Goal: Task Accomplishment & Management: Use online tool/utility

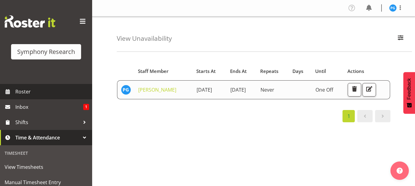
click at [26, 89] on span "Roster" at bounding box center [52, 91] width 74 height 9
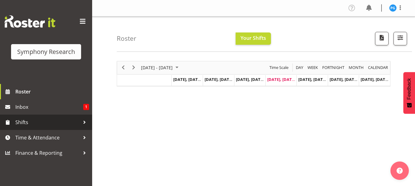
click at [66, 121] on span "Shifts" at bounding box center [47, 122] width 64 height 9
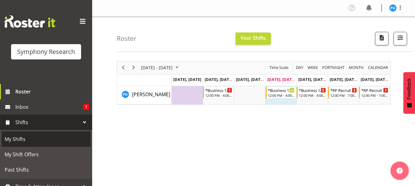
click at [25, 139] on span "My Shifts" at bounding box center [46, 139] width 83 height 9
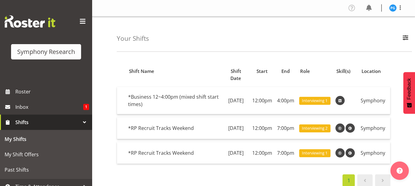
click at [23, 120] on span "Shifts" at bounding box center [47, 122] width 64 height 9
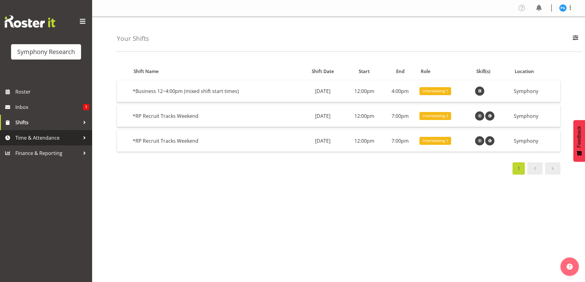
click at [83, 136] on div at bounding box center [84, 137] width 9 height 9
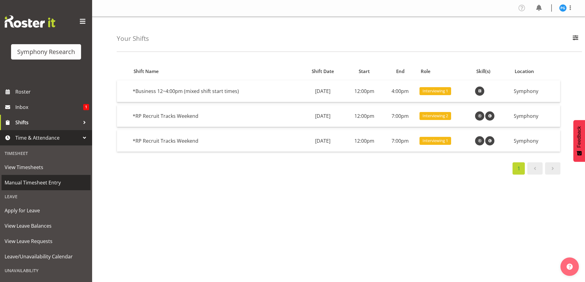
click at [40, 182] on span "Manual Timesheet Entry" at bounding box center [46, 182] width 83 height 9
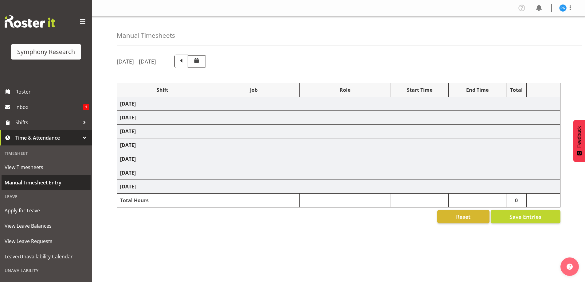
select select "26078"
select select "10631"
select select "47"
select select "81561"
select select "10587"
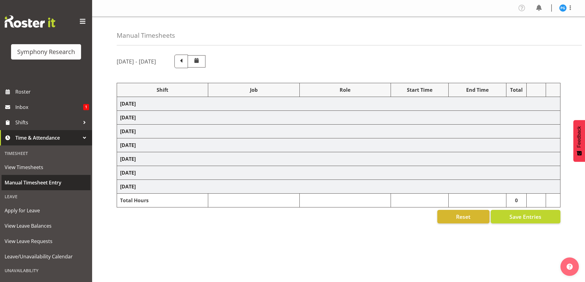
select select "47"
select select "81561"
select select "10587"
select select "47"
select select "26078"
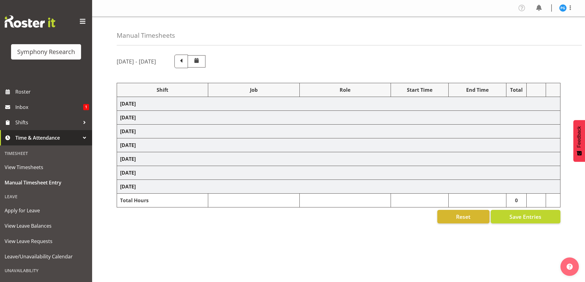
select select "10631"
select select "47"
select select "81561"
select select "10587"
select select "47"
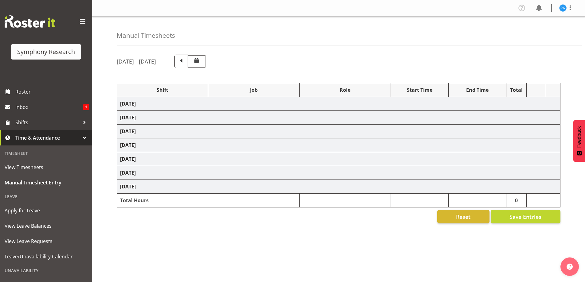
select select "81561"
select select "10587"
select select "47"
